Goal: Information Seeking & Learning: Learn about a topic

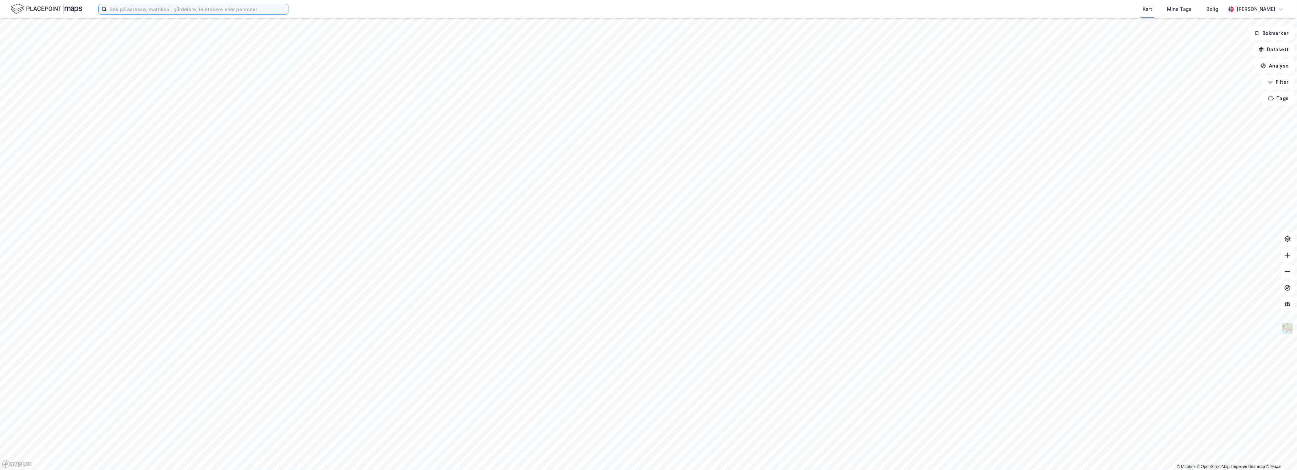
click at [132, 8] on input at bounding box center [197, 9] width 181 height 10
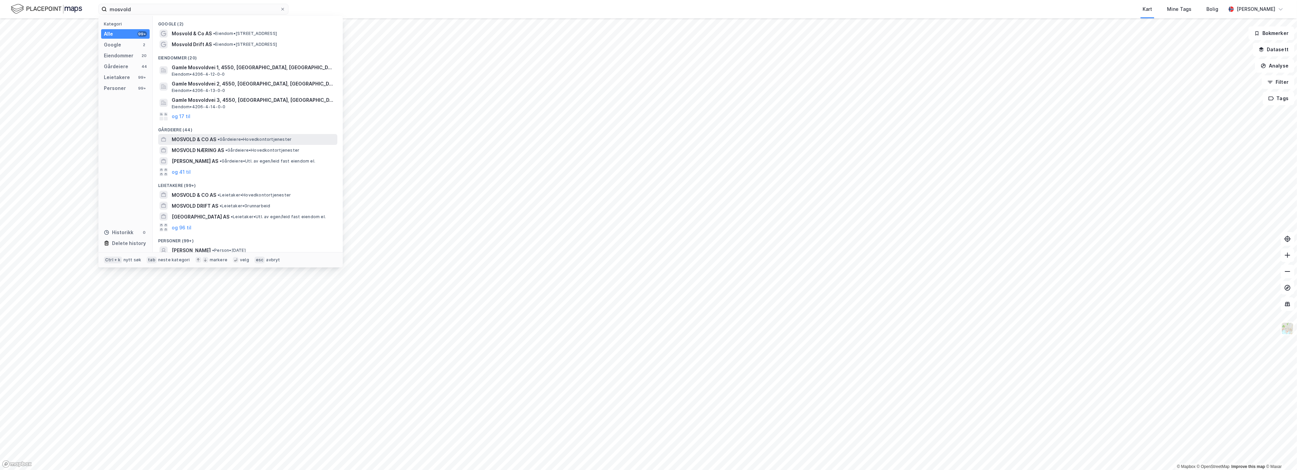
click at [196, 138] on span "MOSVOLD & CO AS" at bounding box center [194, 139] width 44 height 8
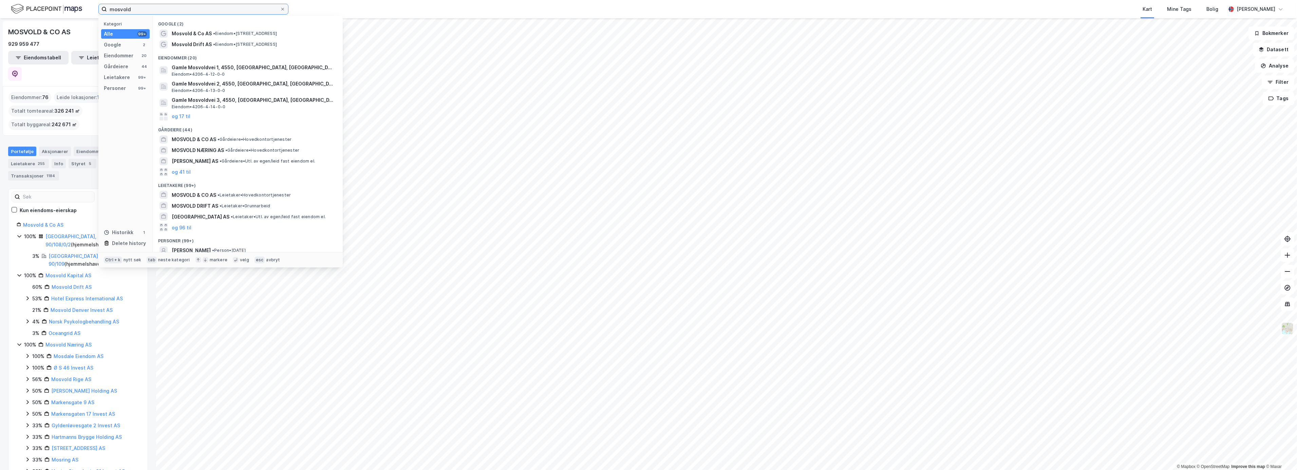
drag, startPoint x: 142, startPoint y: 10, endPoint x: 93, endPoint y: 10, distance: 49.2
click at [93, 10] on div "mosvold Kategori Alle 99+ Google 2 Eiendommer 20 Gårdeiere 44 Leietakere 99+ Pe…" at bounding box center [648, 9] width 1297 height 18
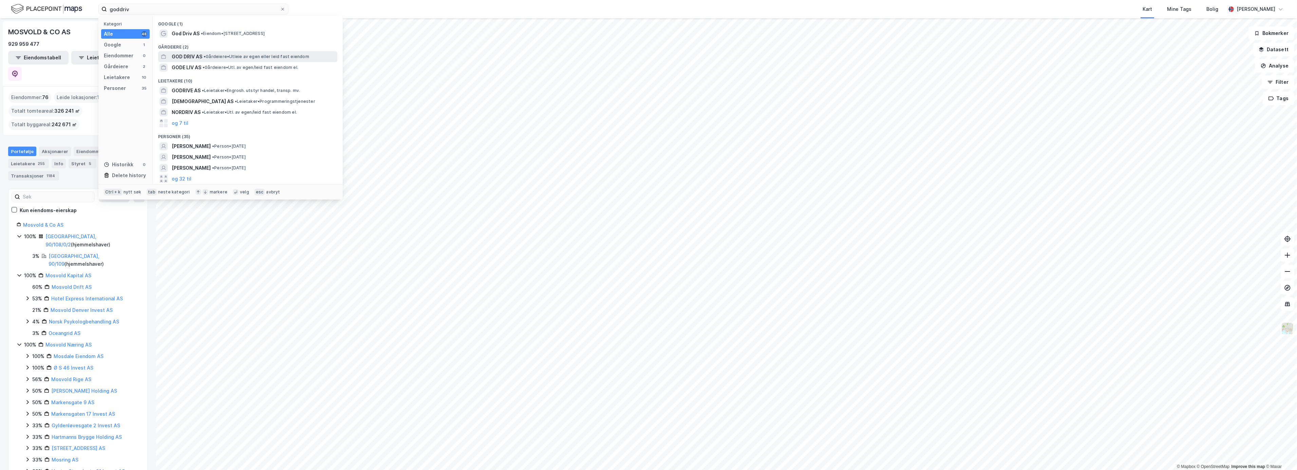
click at [203, 58] on div "GOD DRIV AS • Gårdeiere • Utleie av egen eller leid fast eiendom" at bounding box center [254, 57] width 164 height 8
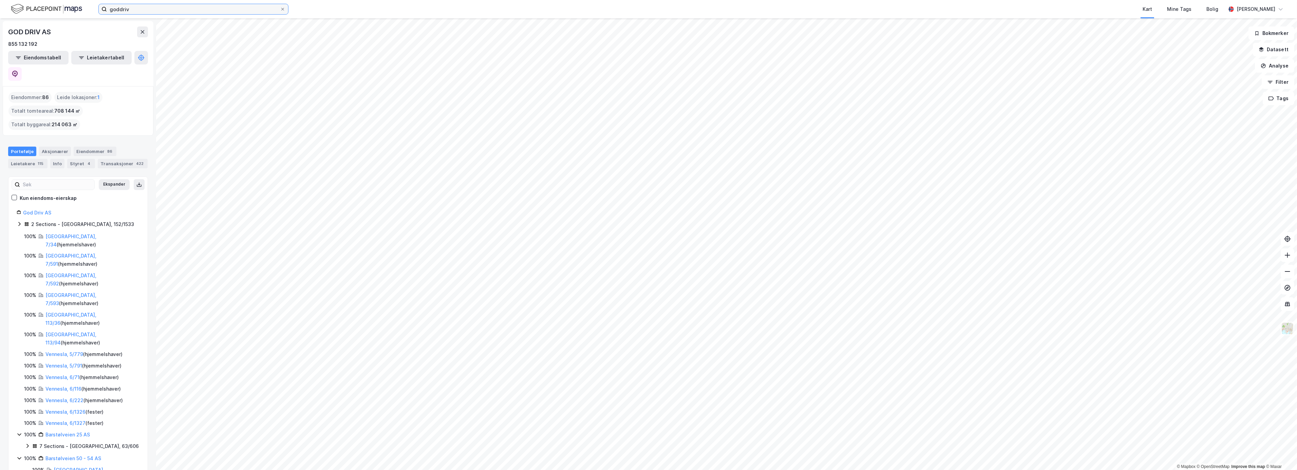
click at [143, 11] on input "goddriv" at bounding box center [193, 9] width 173 height 10
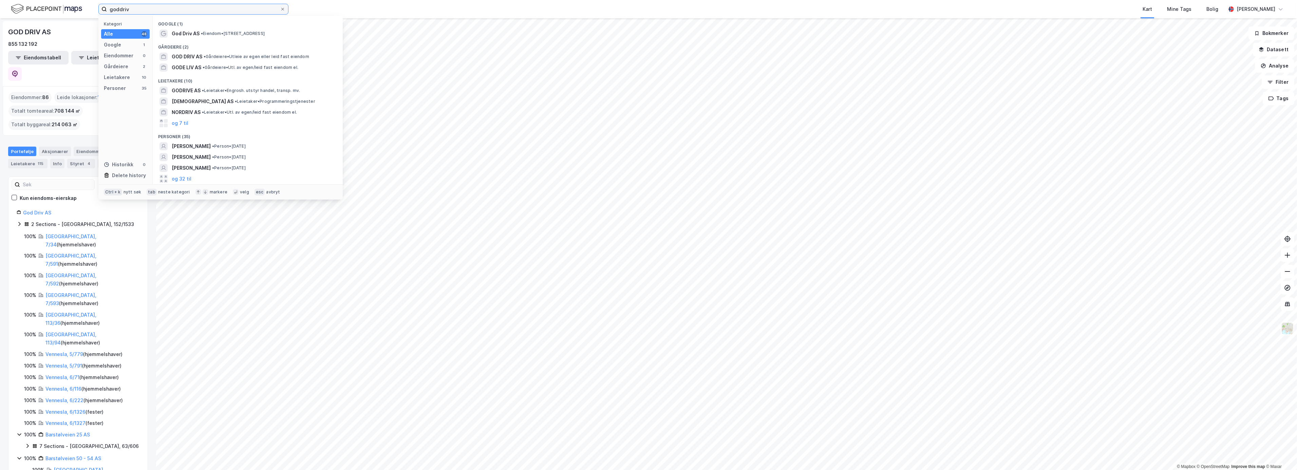
drag, startPoint x: 142, startPoint y: 11, endPoint x: 81, endPoint y: 11, distance: 60.4
click at [81, 11] on div "goddriv Kategori Alle 48 Google 1 Eiendommer 0 Gårdeiere 2 Leietakere 10 Person…" at bounding box center [648, 9] width 1297 height 18
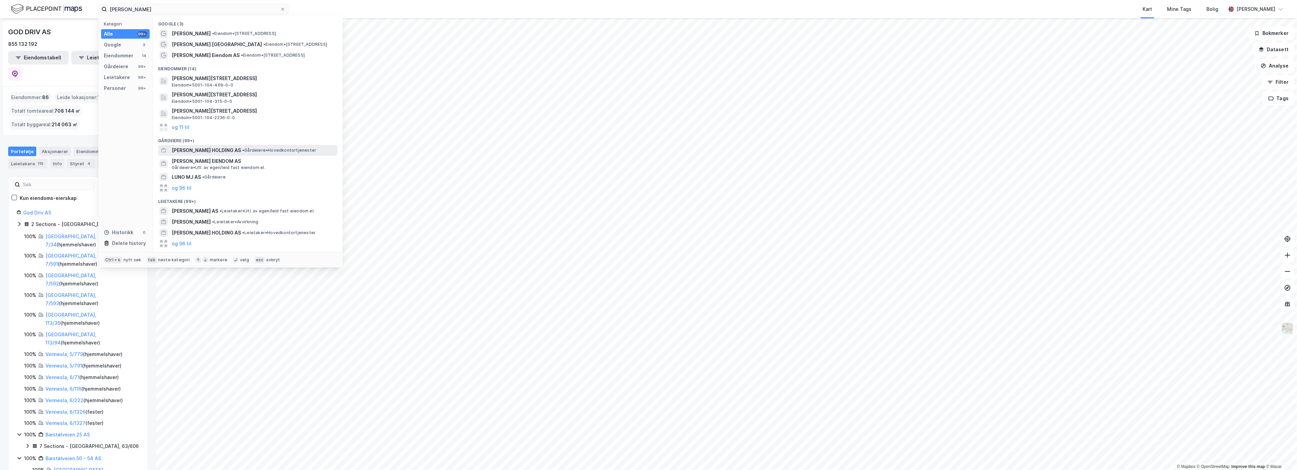
click at [200, 153] on span "[PERSON_NAME] HOLDING AS" at bounding box center [206, 150] width 69 height 8
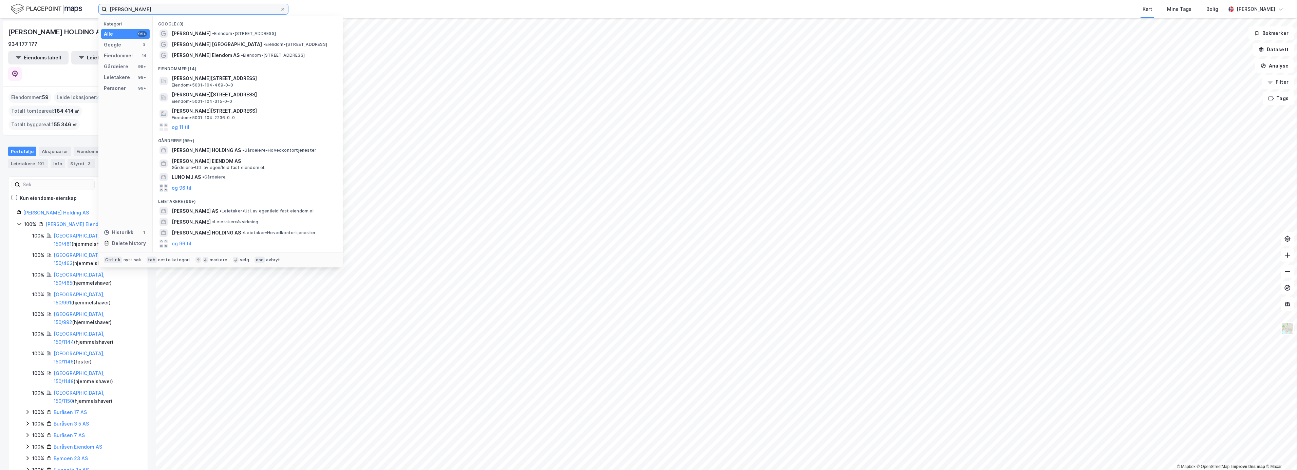
drag, startPoint x: 133, startPoint y: 10, endPoint x: 61, endPoint y: 10, distance: 71.6
click at [61, 10] on div "ivar mj Kategori Alle 99+ Google 3 Eiendommer 14 Gårdeiere 99+ Leietakere 99+ P…" at bounding box center [648, 9] width 1297 height 18
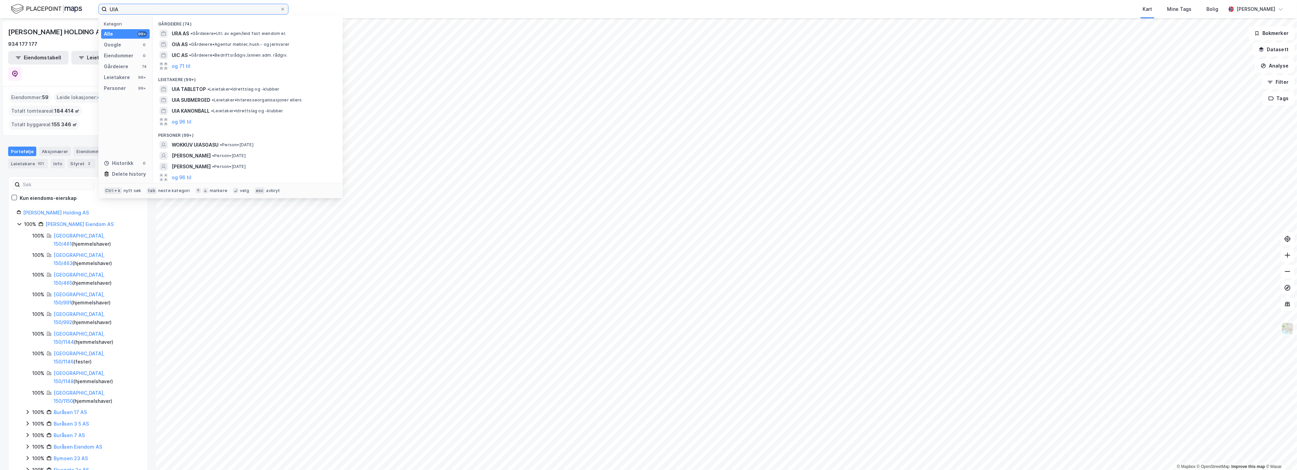
drag, startPoint x: 144, startPoint y: 7, endPoint x: 90, endPoint y: 7, distance: 54.0
click at [91, 7] on div "UIA Kategori Alle 99+ Google 0 Eiendommer 0 Gårdeiere 74 Leietakere 99+ Persone…" at bounding box center [648, 9] width 1297 height 18
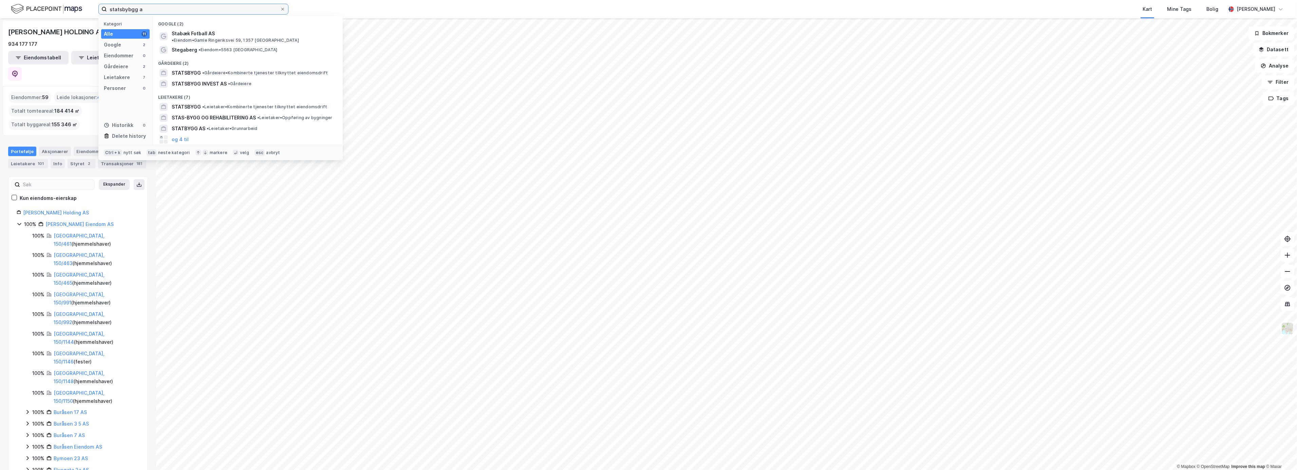
drag, startPoint x: 158, startPoint y: 7, endPoint x: 62, endPoint y: 6, distance: 96.1
click at [62, 6] on div "statsbybgg a Kategori Alle 11 Google 2 Eiendommer 0 Gårdeiere 2 Leietakere 7 Pe…" at bounding box center [648, 9] width 1297 height 18
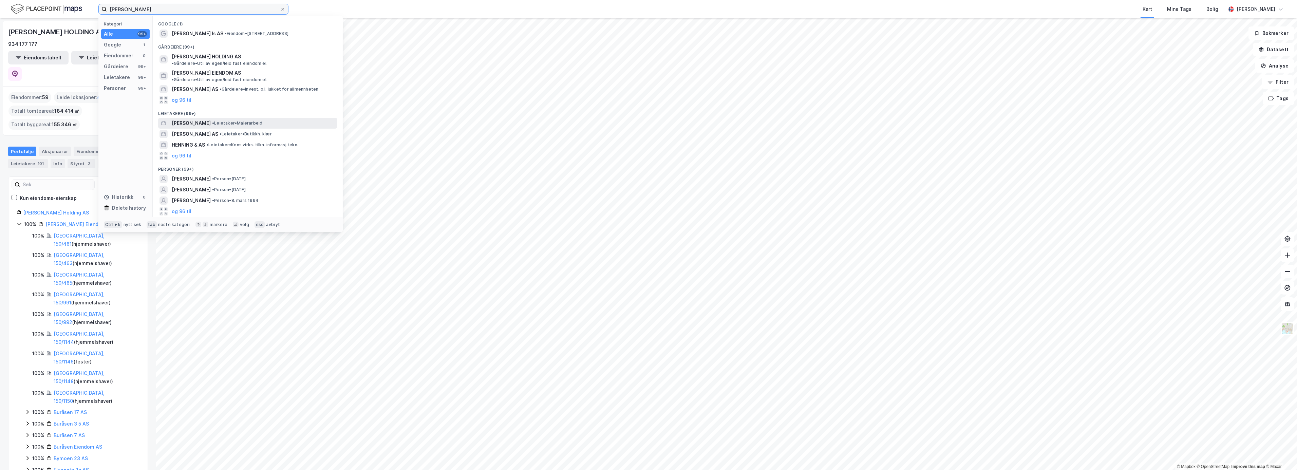
type input "[PERSON_NAME]"
click at [184, 119] on span "[PERSON_NAME]" at bounding box center [191, 123] width 39 height 8
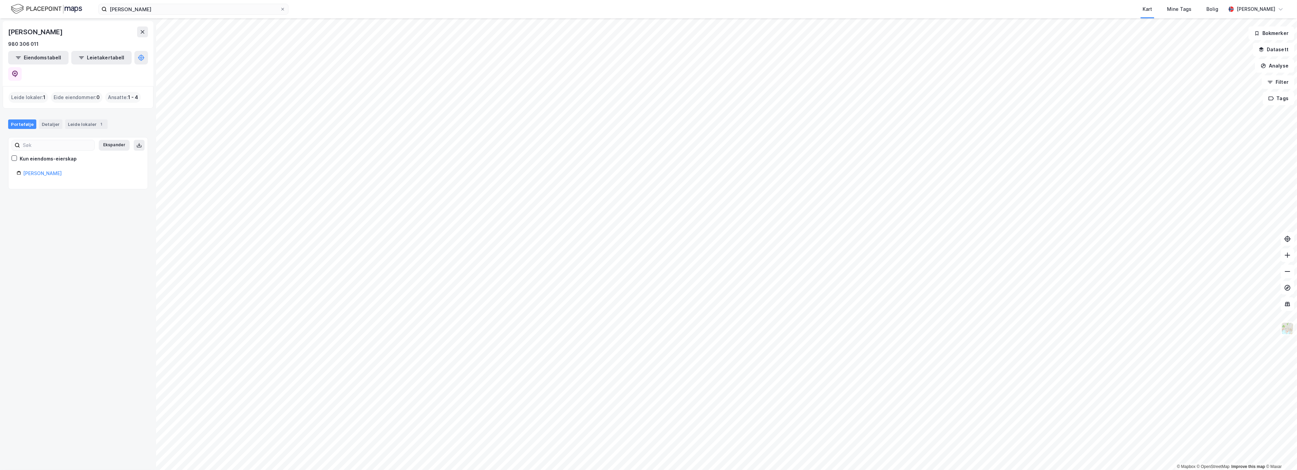
drag, startPoint x: 73, startPoint y: 79, endPoint x: 33, endPoint y: 79, distance: 40.4
click at [73, 92] on div "Eide eiendommer : 0" at bounding box center [77, 97] width 52 height 11
click at [43, 58] on button "Eiendomstabell" at bounding box center [38, 58] width 60 height 14
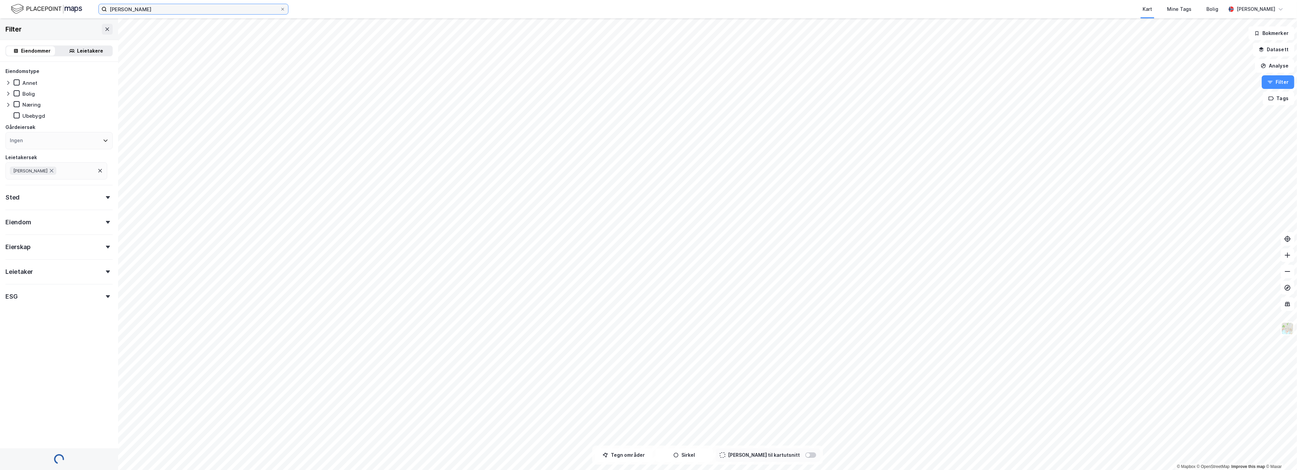
click at [174, 8] on input "[PERSON_NAME]" at bounding box center [193, 9] width 173 height 10
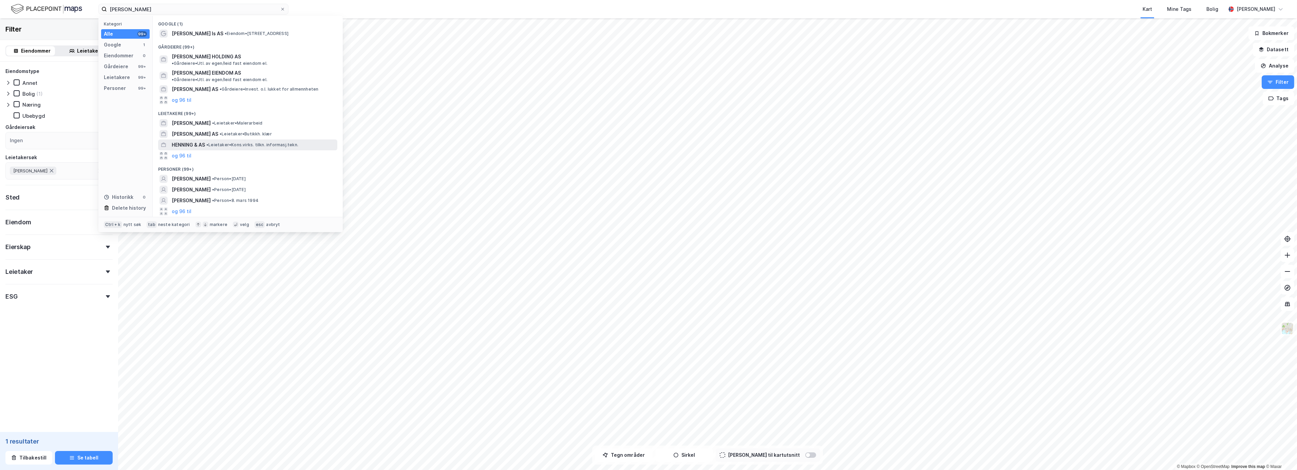
click at [189, 141] on span "HENNING & AS" at bounding box center [188, 145] width 33 height 8
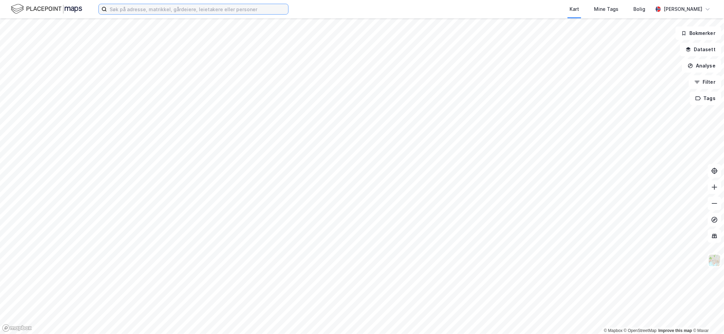
click at [212, 9] on input at bounding box center [197, 9] width 181 height 10
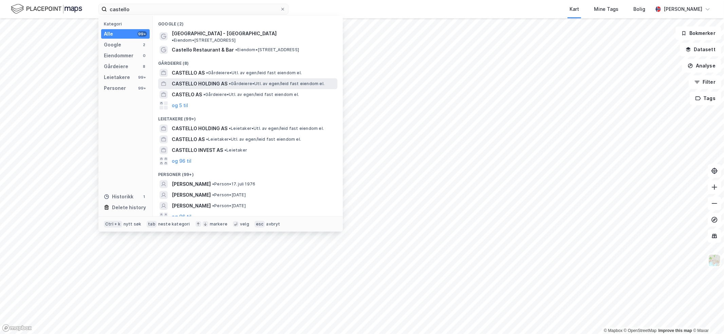
click at [191, 80] on span "CASTELLO HOLDING AS" at bounding box center [200, 84] width 56 height 8
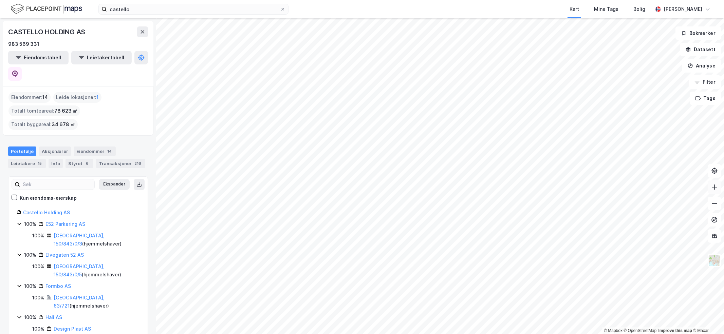
click at [713, 186] on icon at bounding box center [714, 187] width 7 height 7
click at [716, 191] on button at bounding box center [715, 188] width 14 height 14
click at [714, 187] on icon at bounding box center [714, 187] width 7 height 7
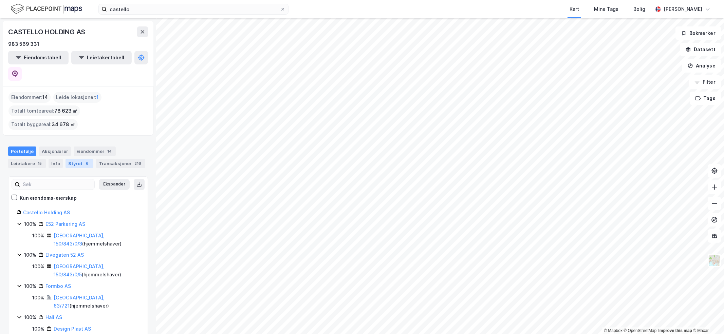
click at [74, 159] on div "Styret 6" at bounding box center [80, 164] width 28 height 10
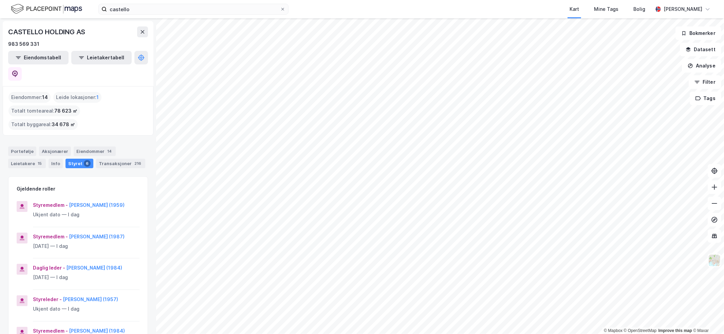
scroll to position [4, 0]
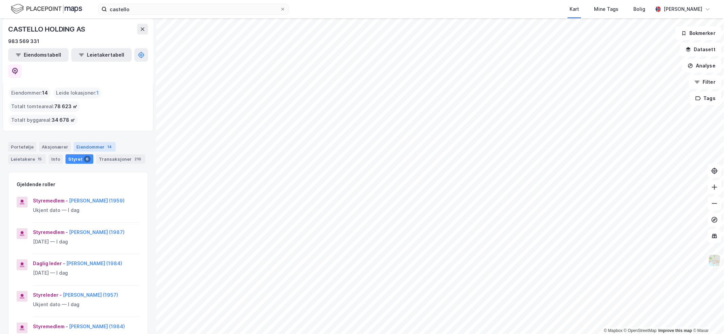
click at [96, 142] on div "Eiendommer 14" at bounding box center [95, 147] width 42 height 10
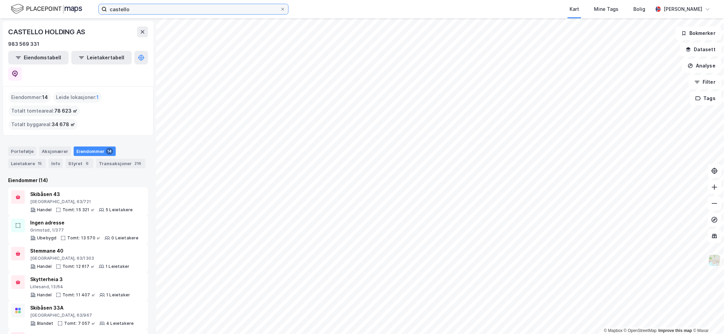
click at [201, 8] on input "castello" at bounding box center [193, 9] width 173 height 10
click at [61, 41] on div "983 569 331" at bounding box center [78, 44] width 140 height 8
click at [141, 31] on icon at bounding box center [142, 31] width 5 height 5
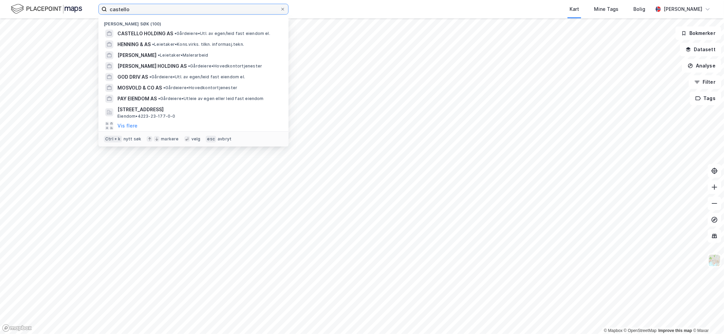
click at [143, 10] on input "castello" at bounding box center [193, 9] width 173 height 10
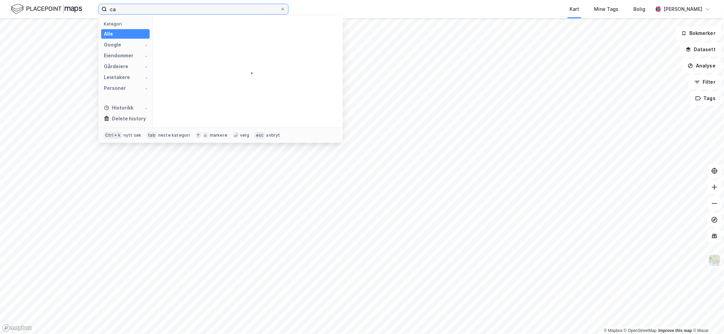
type input "c"
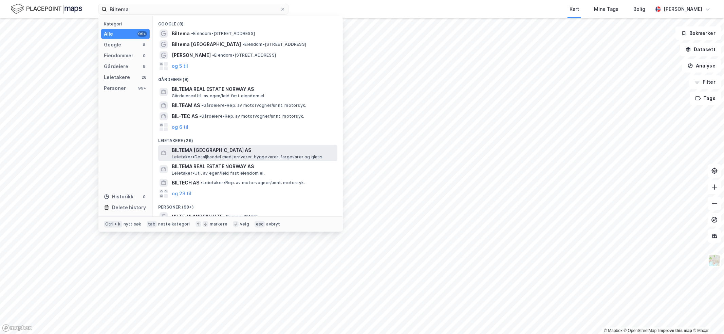
click at [195, 151] on span "BILTEMA NORGE AS" at bounding box center [253, 150] width 163 height 8
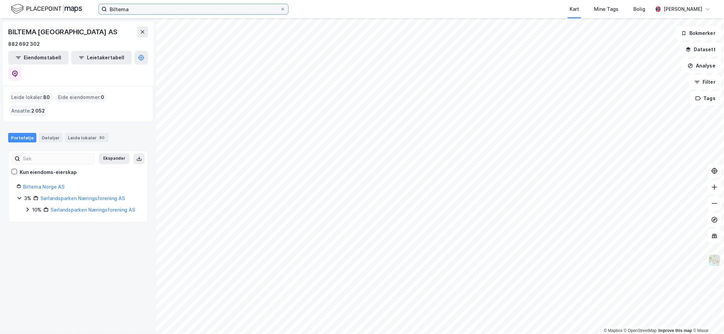
click at [146, 8] on input "Biltema" at bounding box center [193, 9] width 173 height 10
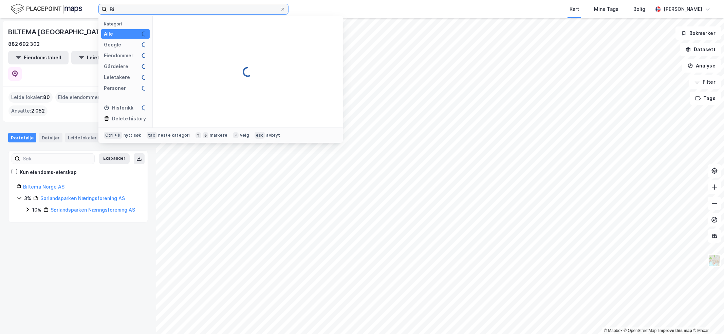
type input "B"
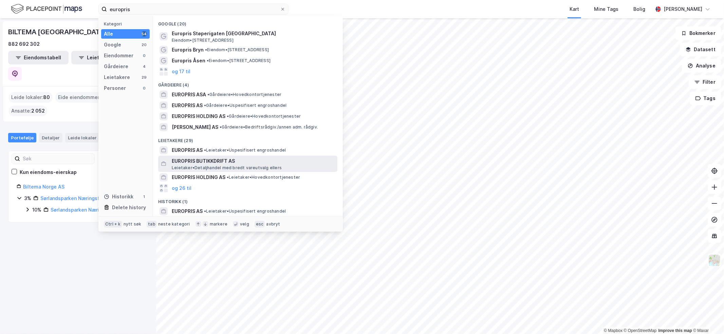
click at [190, 161] on span "EUROPRIS BUTIKKDRIFT AS" at bounding box center [253, 161] width 163 height 8
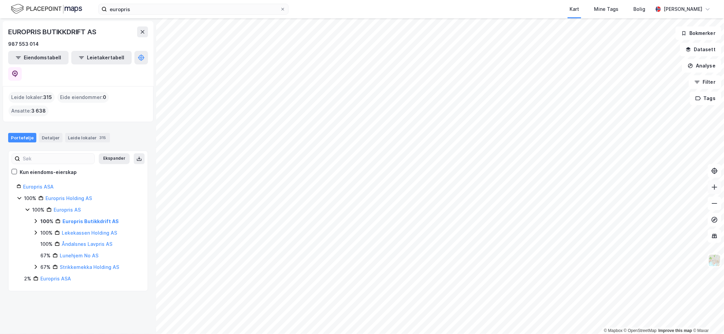
click at [715, 187] on icon at bounding box center [714, 187] width 5 height 1
click at [712, 186] on icon at bounding box center [714, 187] width 7 height 7
click at [714, 184] on icon at bounding box center [714, 187] width 7 height 7
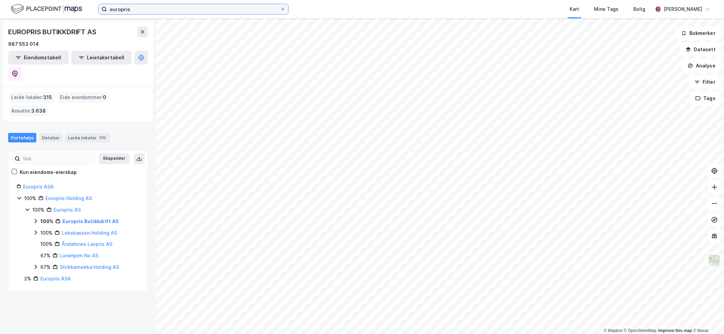
click at [141, 11] on input "europris" at bounding box center [193, 9] width 173 height 10
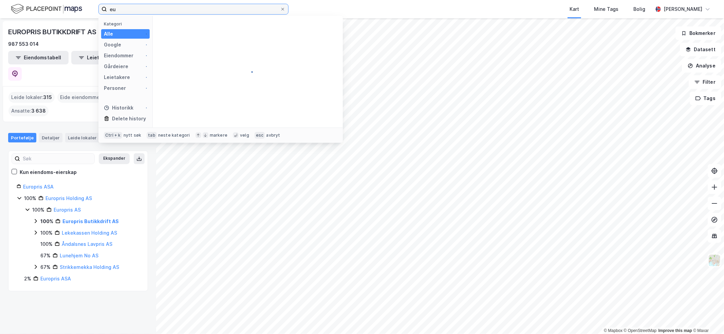
type input "e"
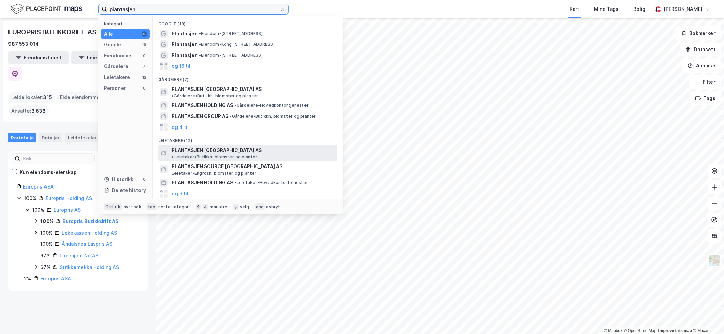
type input "plantasjen"
click at [189, 146] on span "PLANTASJEN NORGE AS" at bounding box center [217, 150] width 90 height 8
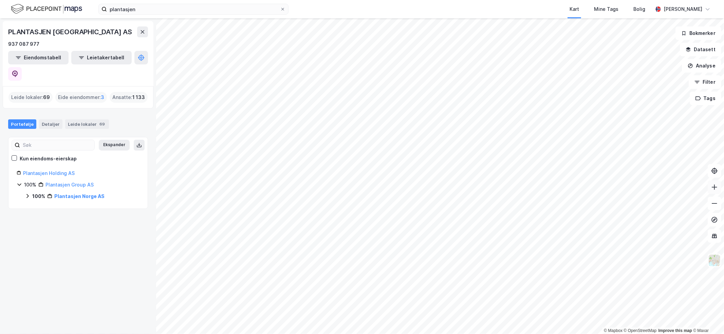
click at [715, 188] on icon at bounding box center [714, 187] width 7 height 7
click at [713, 188] on icon at bounding box center [714, 187] width 7 height 7
click at [714, 190] on icon at bounding box center [714, 187] width 7 height 7
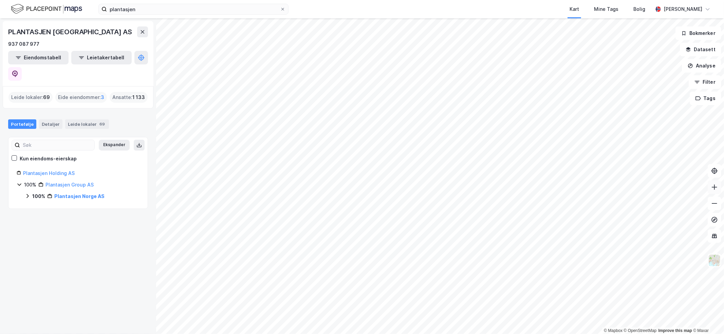
click at [714, 190] on icon at bounding box center [714, 187] width 7 height 7
click at [715, 190] on icon at bounding box center [714, 187] width 7 height 7
click at [711, 189] on icon at bounding box center [714, 187] width 7 height 7
click at [718, 188] on button at bounding box center [715, 188] width 14 height 14
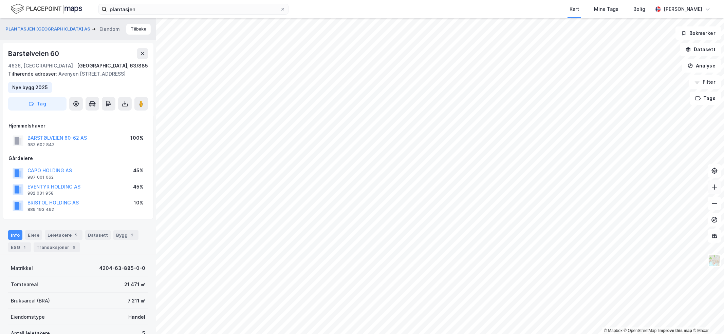
click at [717, 190] on icon at bounding box center [714, 187] width 7 height 7
